Goal: Transaction & Acquisition: Subscribe to service/newsletter

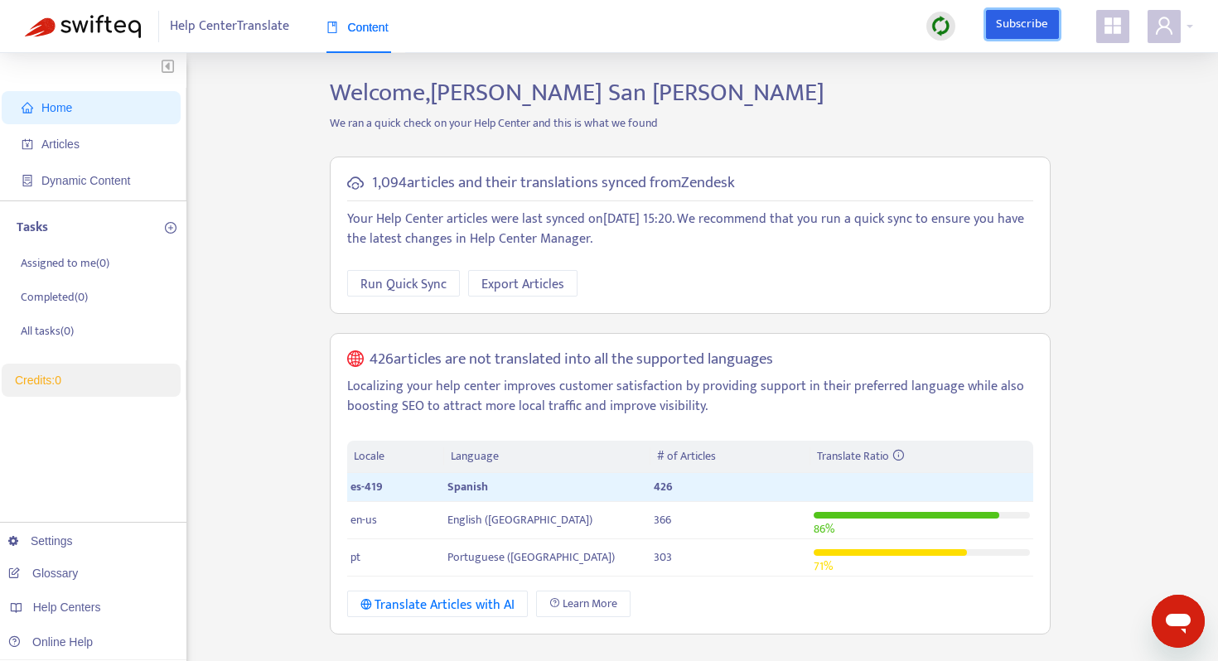
click at [1012, 17] on link "Subscribe" at bounding box center [1022, 25] width 73 height 30
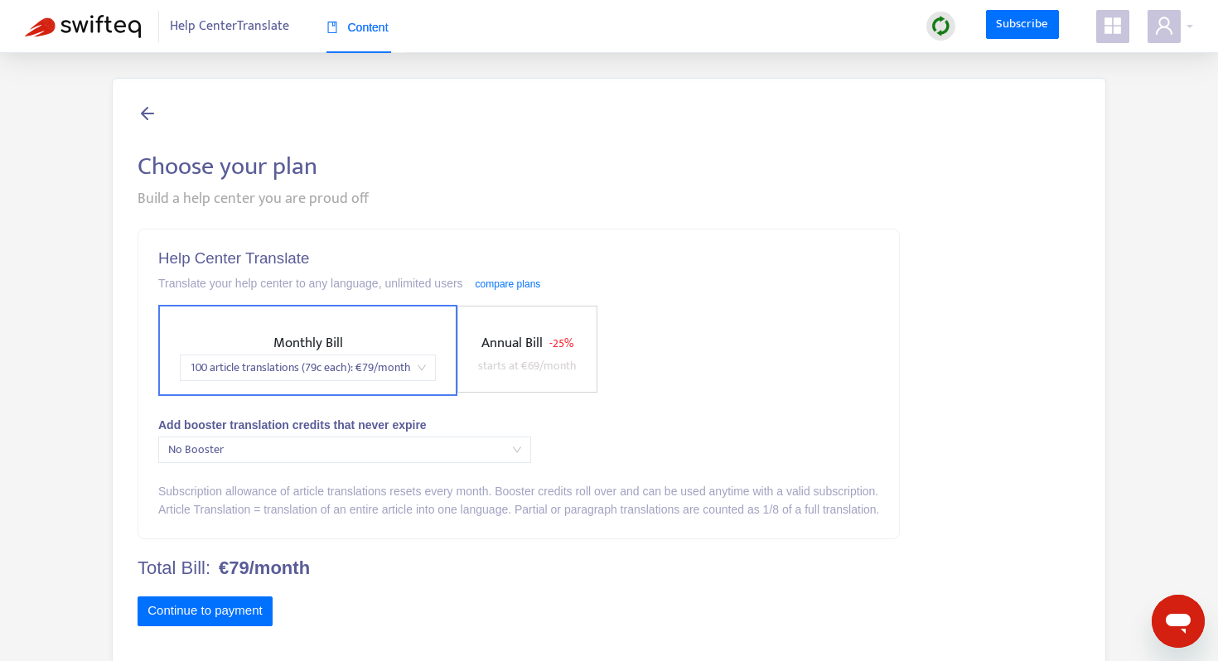
scroll to position [53, 0]
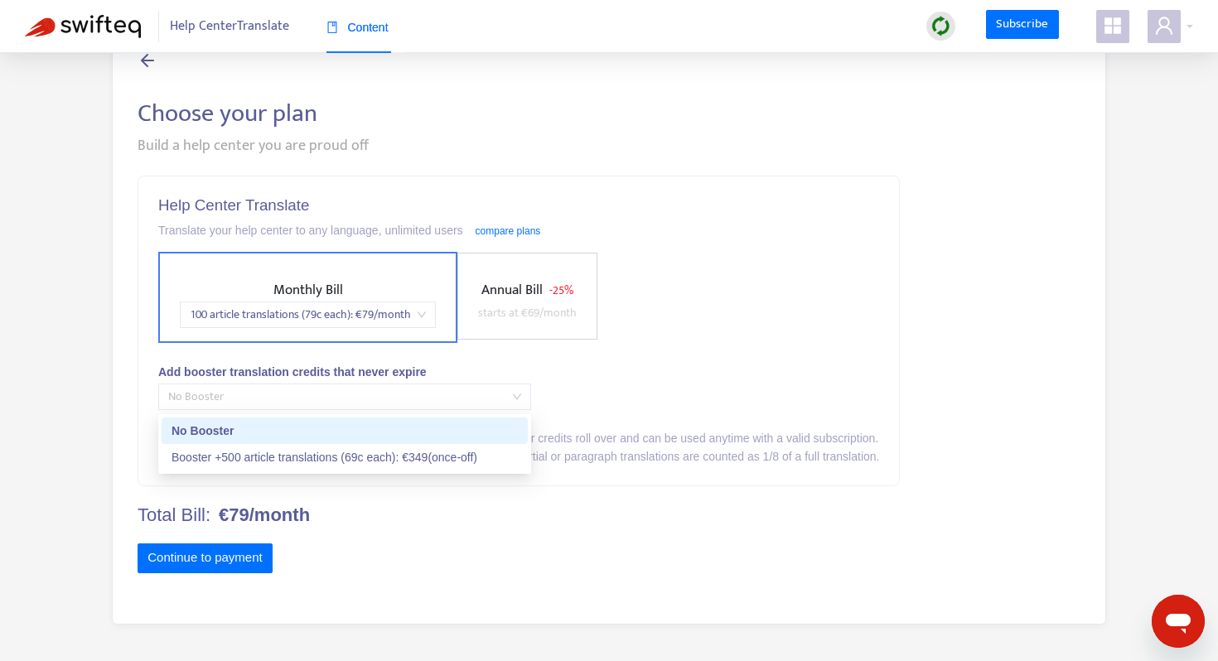
click at [454, 396] on span "No Booster" at bounding box center [344, 396] width 353 height 25
click at [665, 392] on div "Help Center Translate Translate your help center to any language, unlimited use…" at bounding box center [518, 330] width 761 height 309
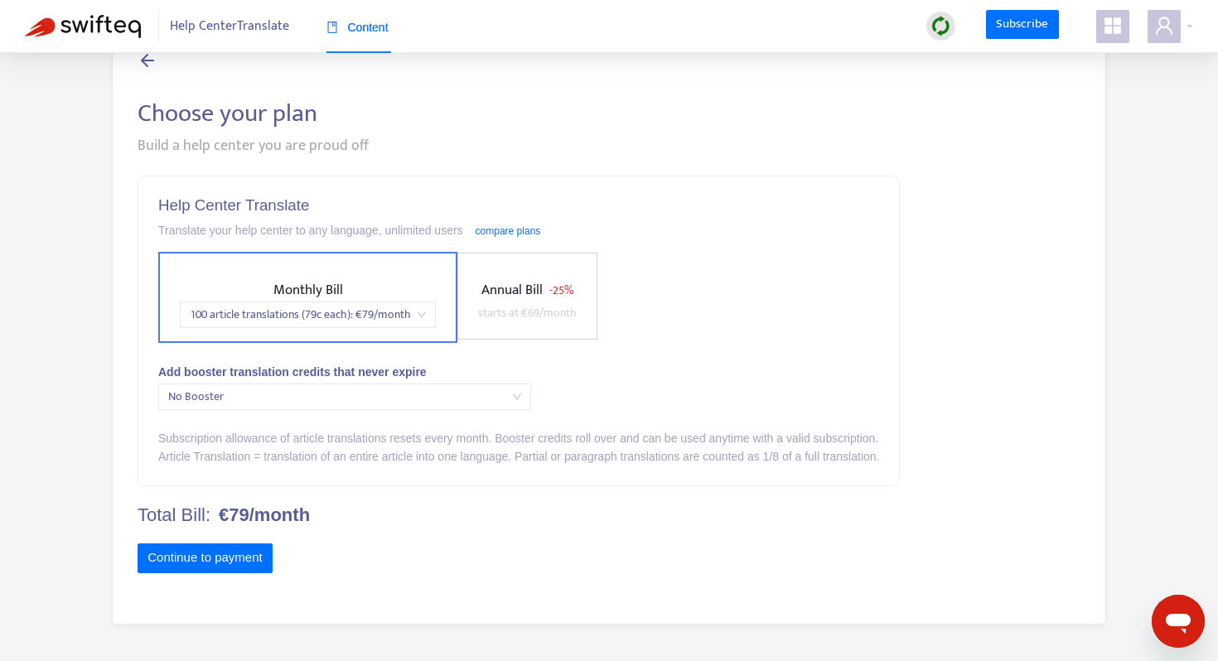
scroll to position [0, 0]
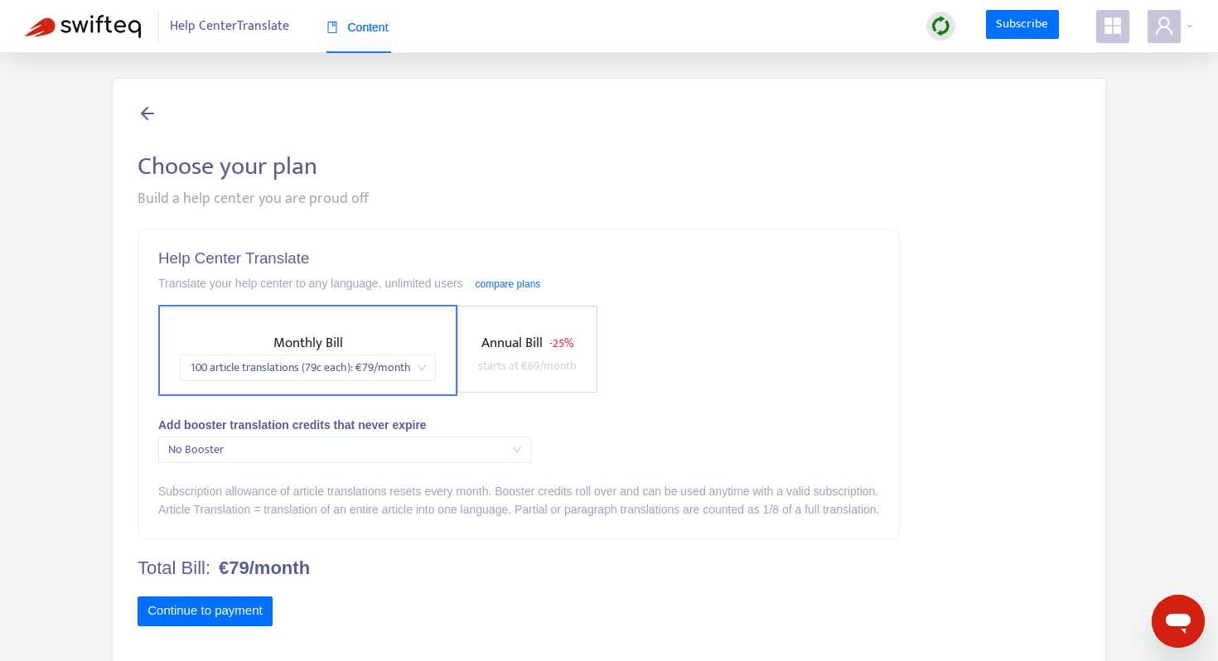
click at [415, 373] on span "100 article translations (79c each) : € 79 /month" at bounding box center [308, 367] width 236 height 25
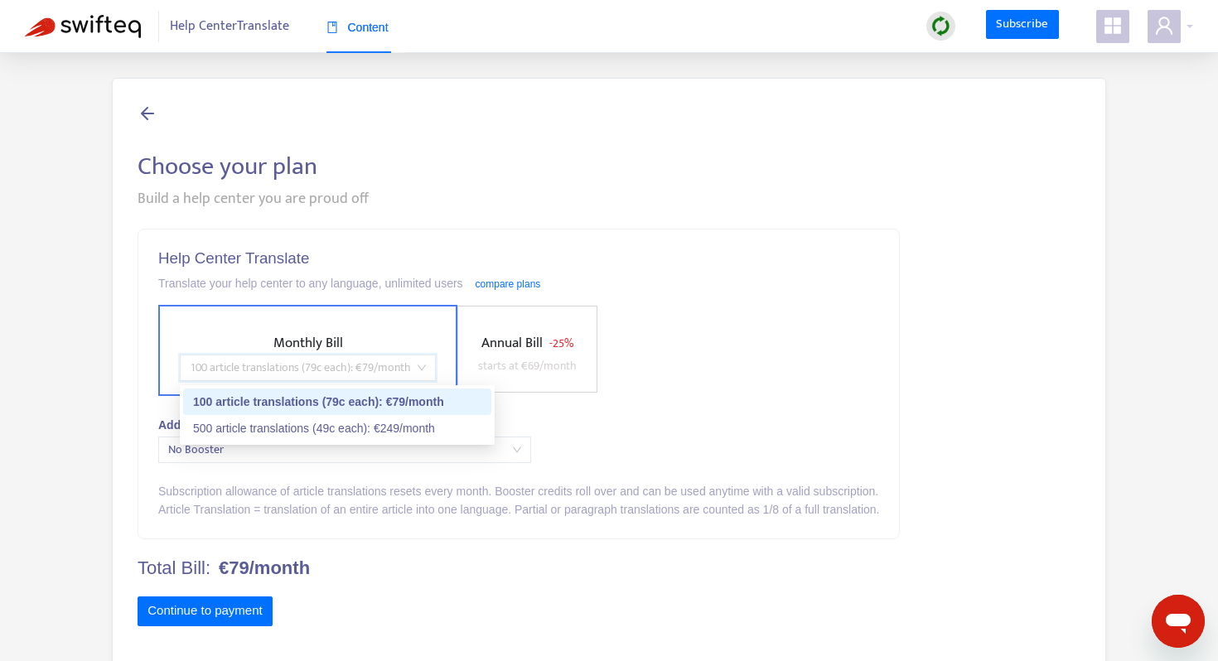
click at [415, 373] on span "100 article translations (79c each) : € 79 /month" at bounding box center [308, 367] width 236 height 25
